Goal: Transaction & Acquisition: Purchase product/service

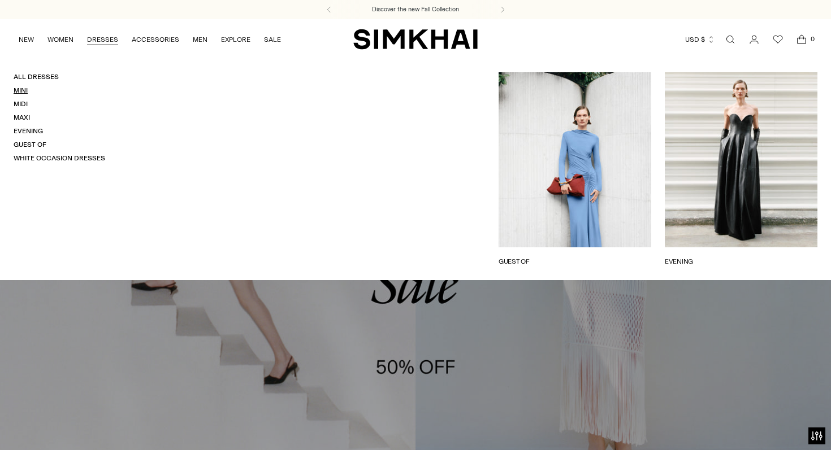
click at [24, 92] on link "Mini" at bounding box center [21, 90] width 14 height 8
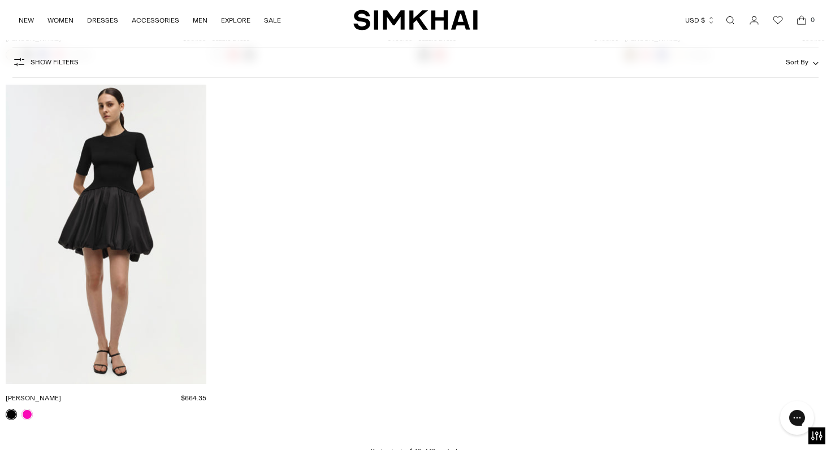
scroll to position [4363, 0]
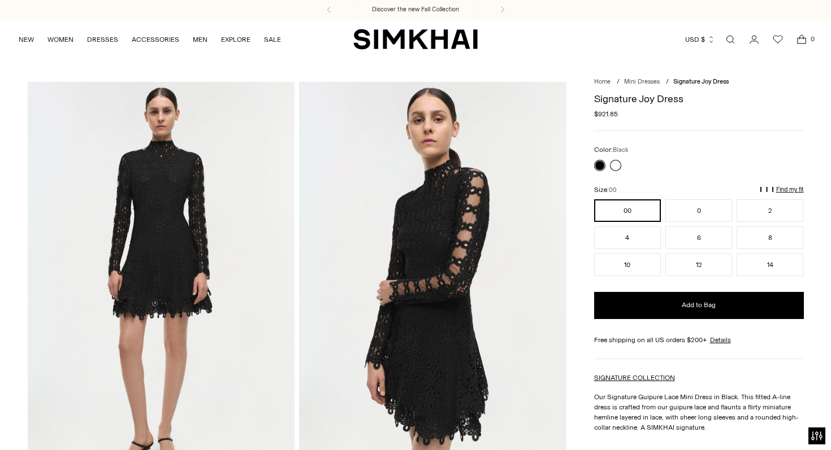
click at [619, 163] on link at bounding box center [615, 165] width 11 height 11
